Goal: Find specific page/section: Find specific page/section

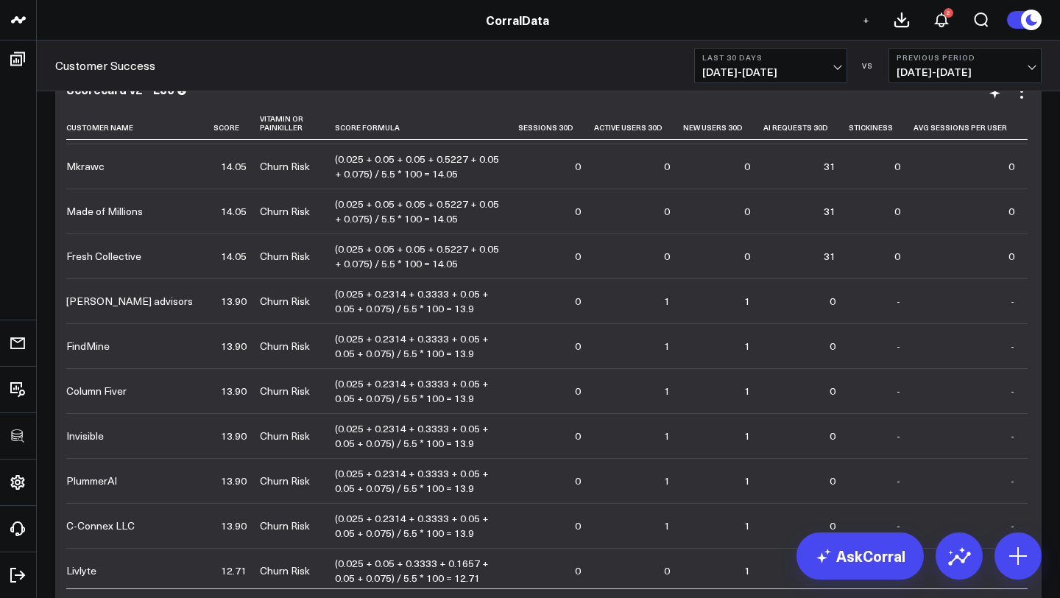
scroll to position [3829, 0]
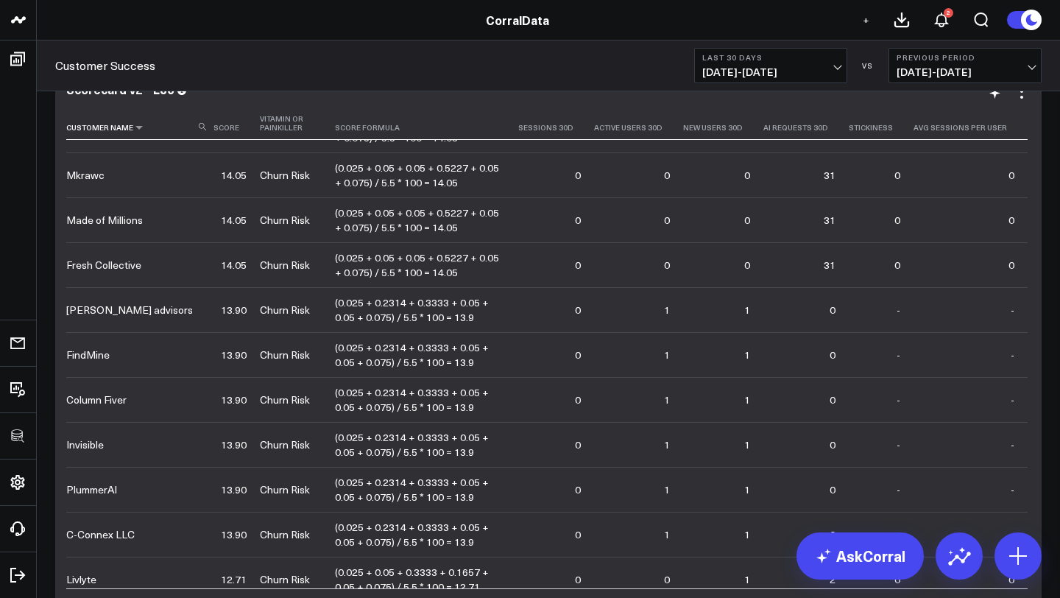
click at [202, 128] on use at bounding box center [202, 126] width 7 height 7
click at [174, 131] on input at bounding box center [138, 126] width 144 height 26
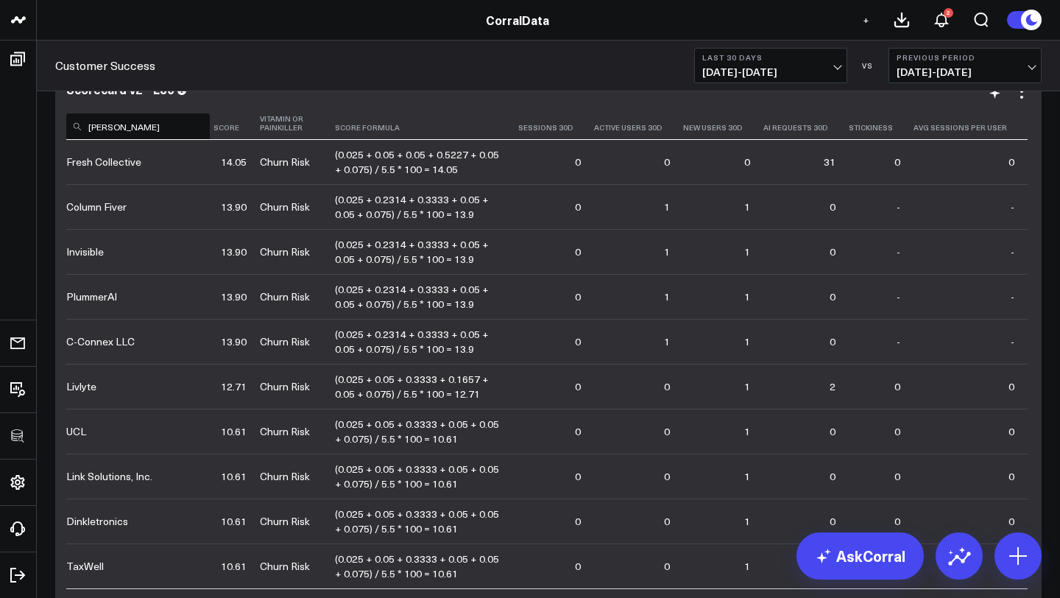
scroll to position [0, 0]
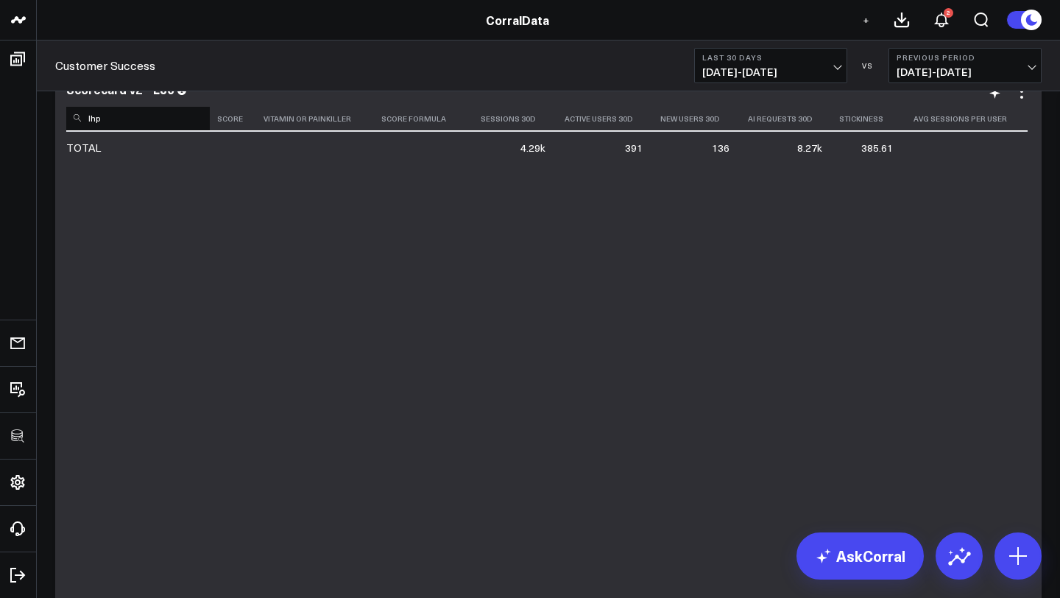
type input "lh"
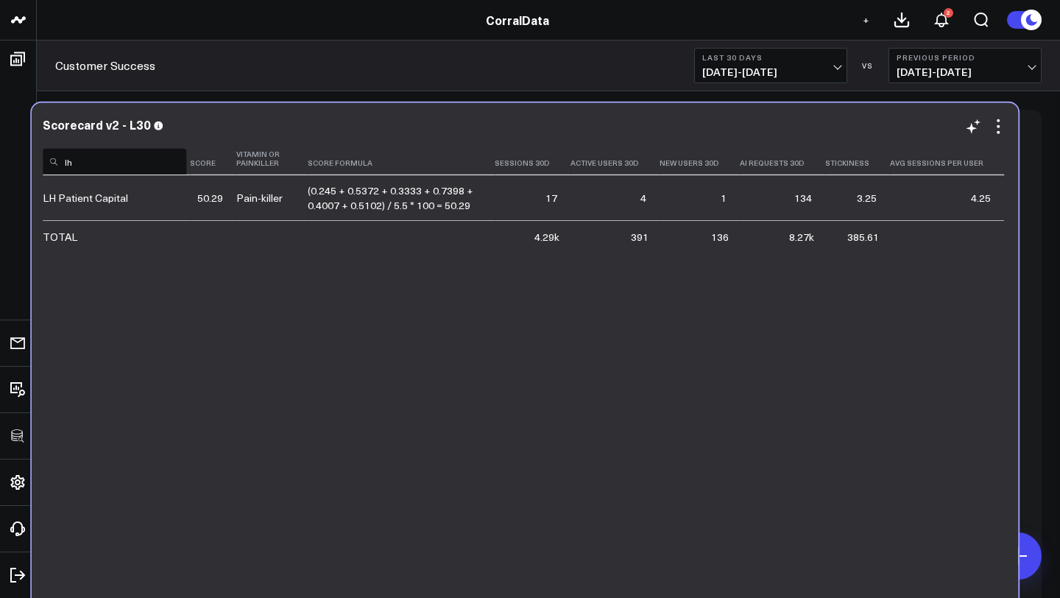
click at [149, 166] on input "lh" at bounding box center [115, 162] width 144 height 26
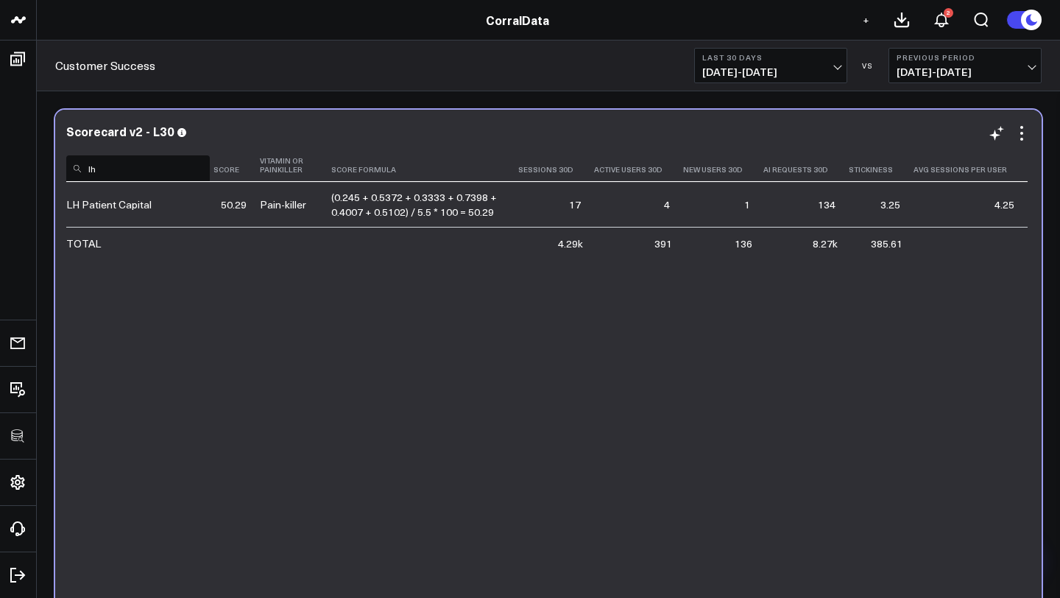
click at [86, 171] on input "lh" at bounding box center [138, 168] width 144 height 26
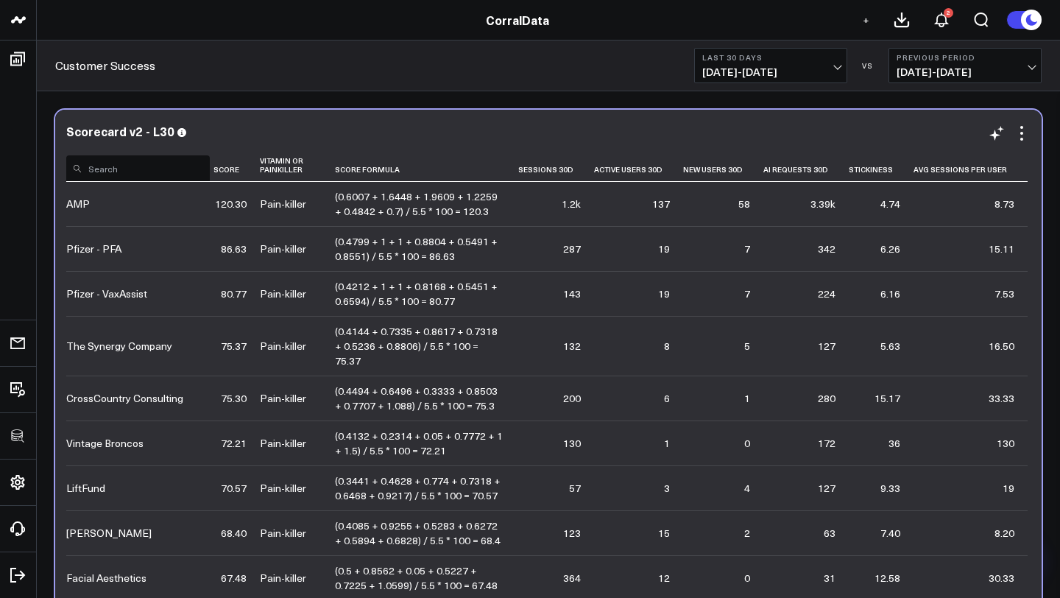
click at [236, 132] on div "Scorecard v2 - L30" at bounding box center [548, 130] width 964 height 13
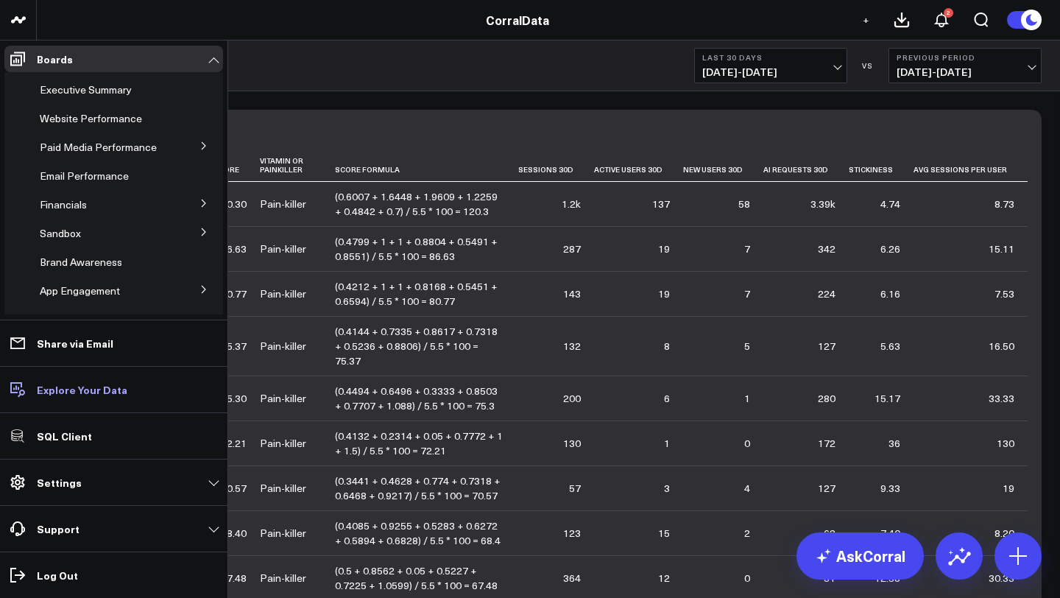
click at [92, 384] on p "Explore Your Data" at bounding box center [82, 389] width 91 height 12
